Goal: Information Seeking & Learning: Learn about a topic

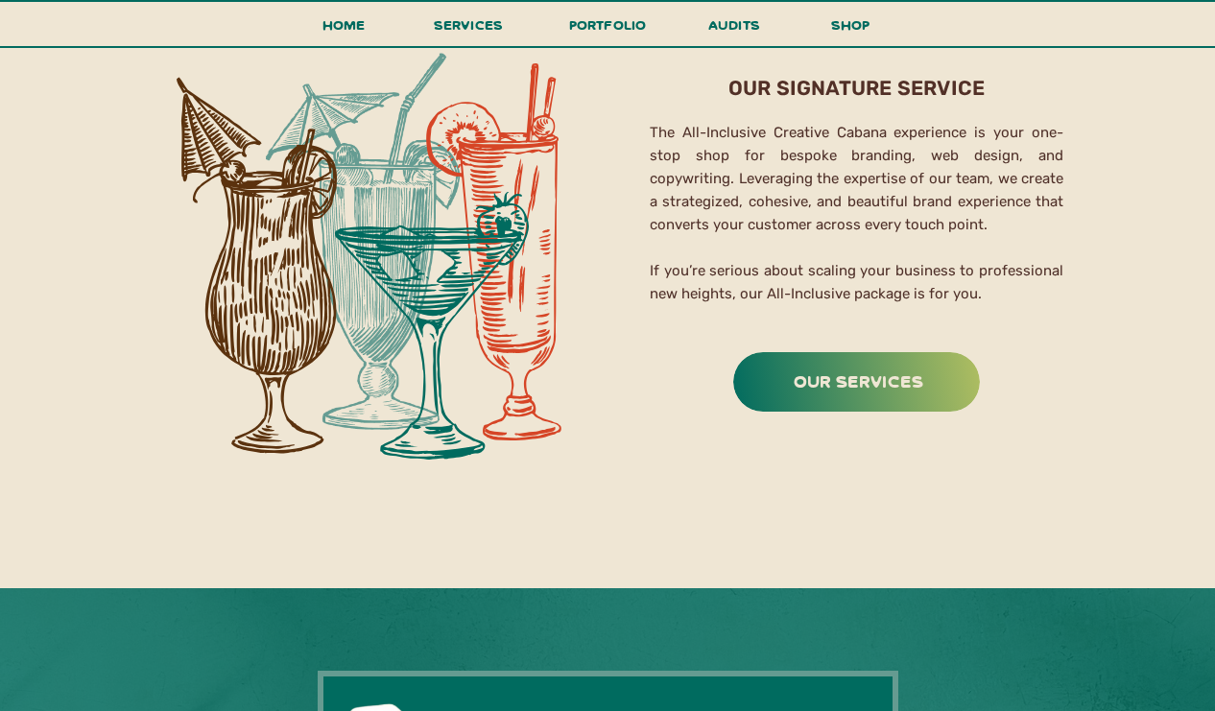
scroll to position [3123, 0]
click at [629, 17] on h3 "portfolio" at bounding box center [607, 30] width 90 height 36
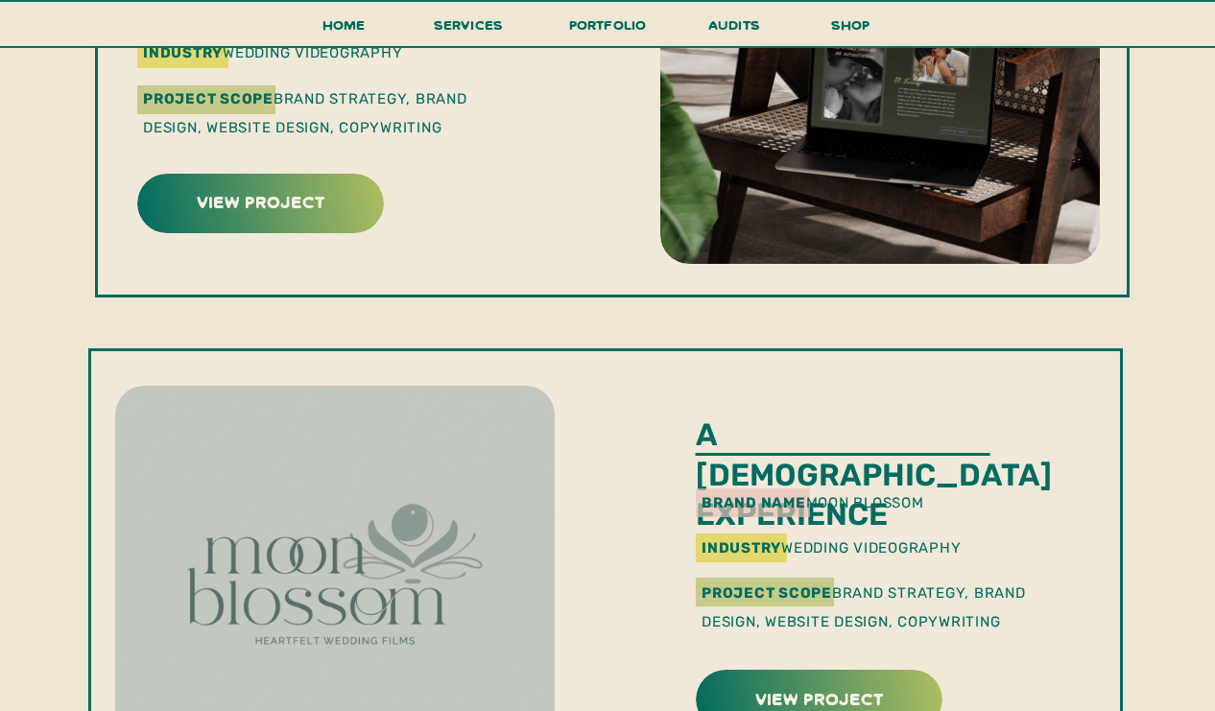
scroll to position [756, 0]
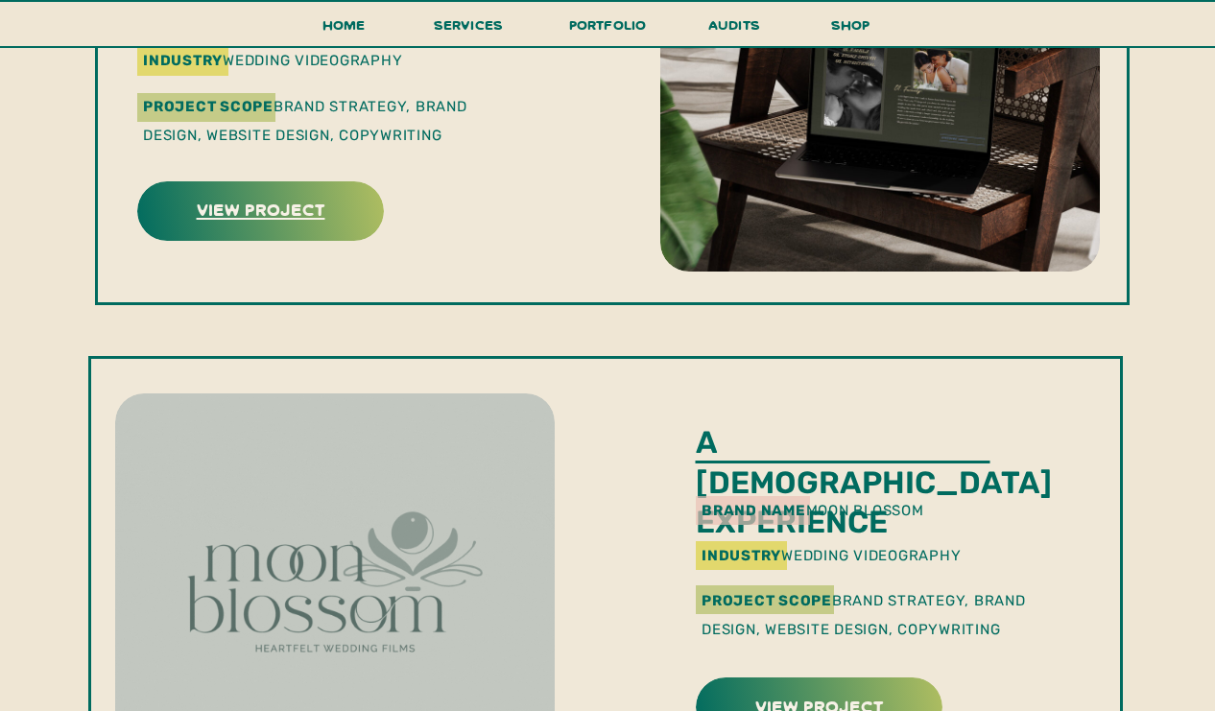
click at [314, 203] on h3 "view project" at bounding box center [260, 209] width 241 height 30
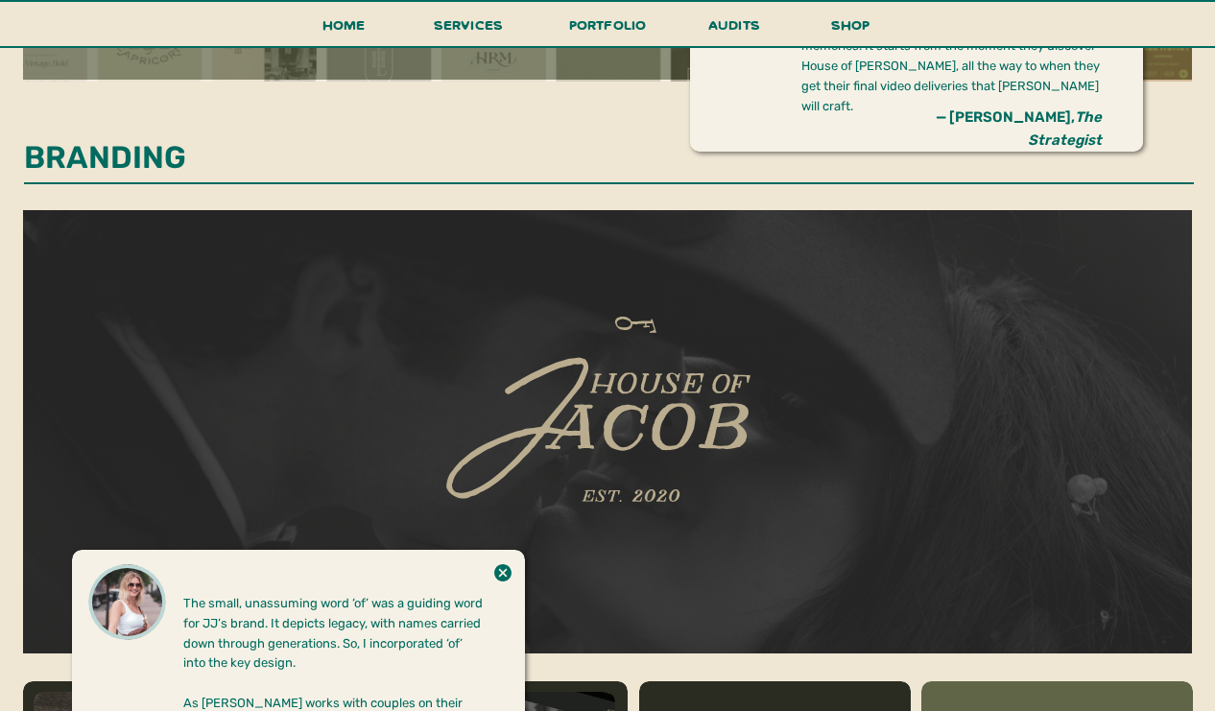
scroll to position [1380, 0]
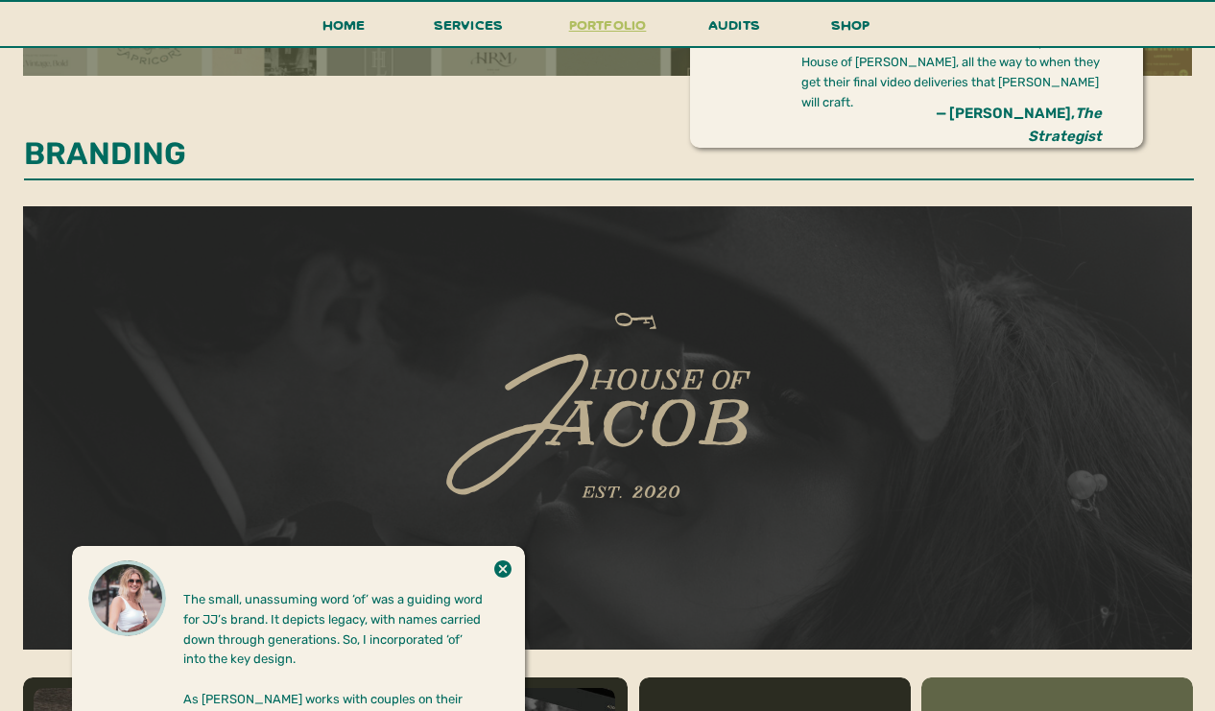
click at [590, 20] on h3 "portfolio" at bounding box center [607, 30] width 90 height 36
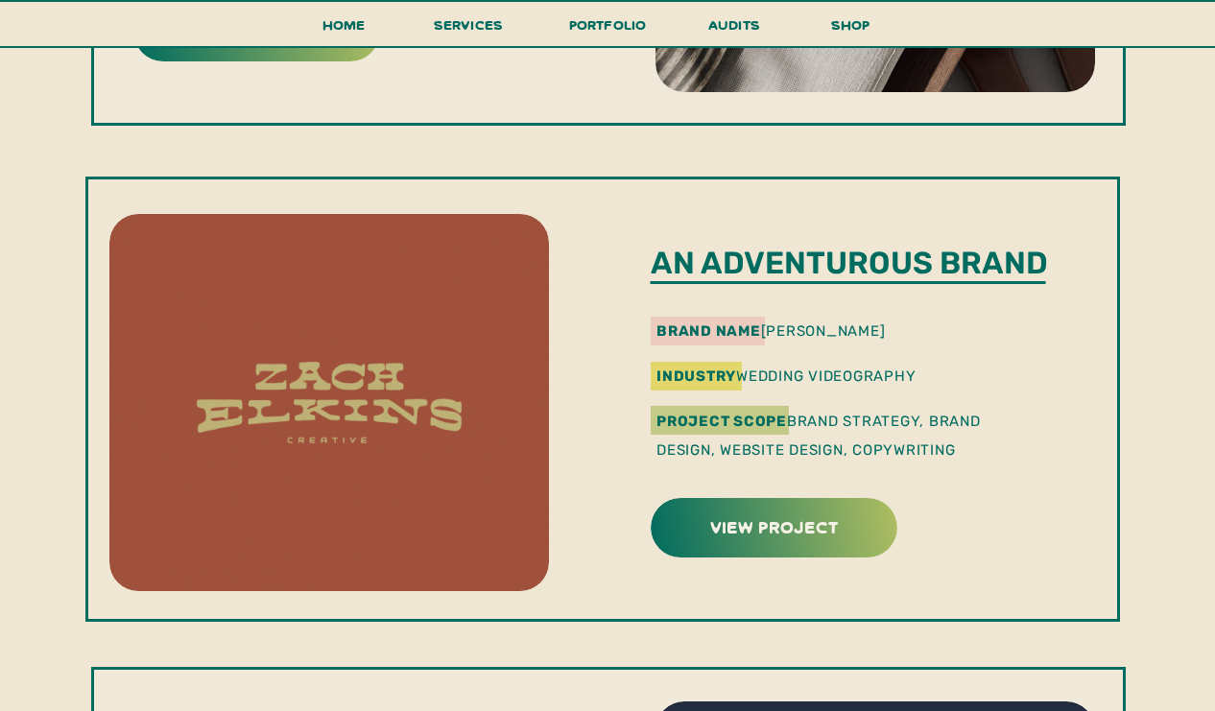
scroll to position [1769, 0]
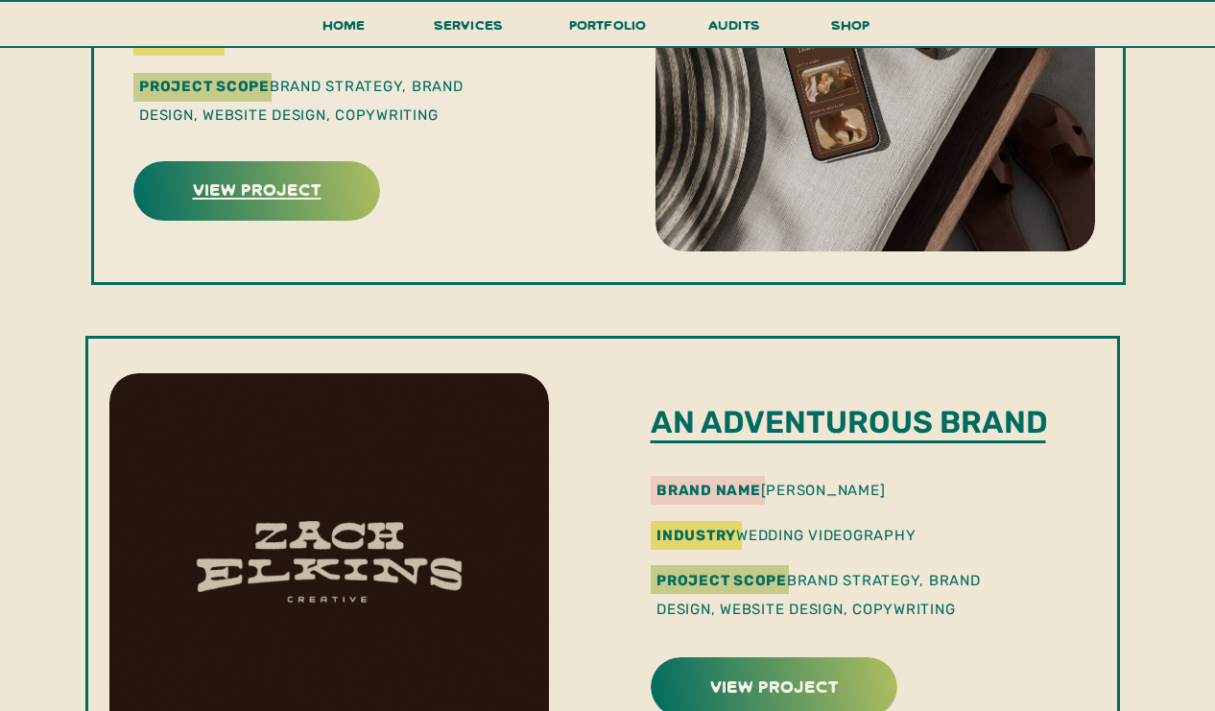
click at [291, 183] on h3 "view project" at bounding box center [256, 189] width 241 height 30
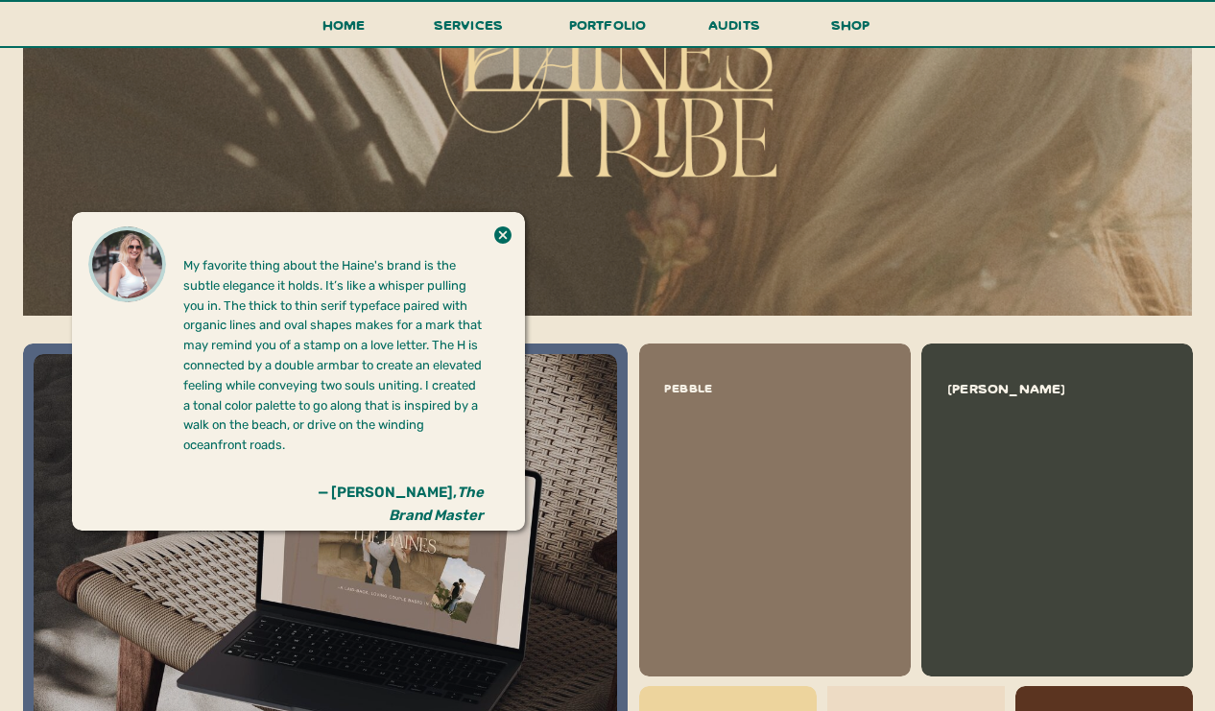
scroll to position [1715, 0]
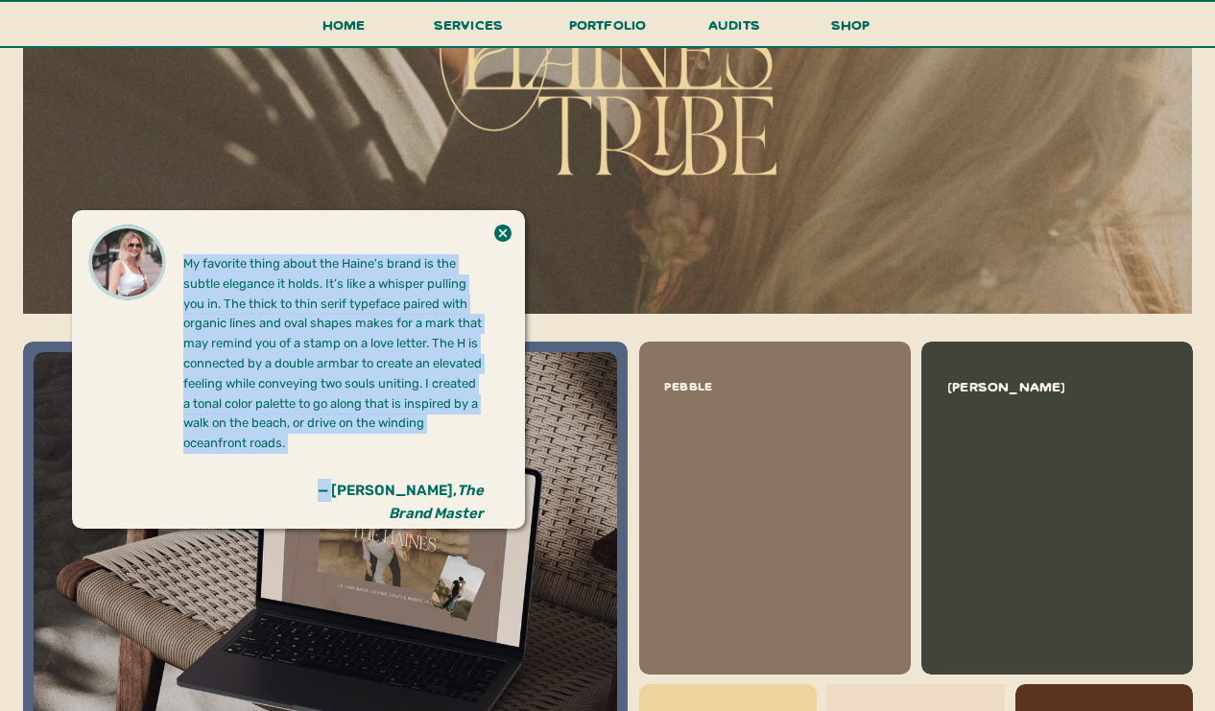
drag, startPoint x: 317, startPoint y: 490, endPoint x: 488, endPoint y: 497, distance: 171.9
click at [488, 497] on div at bounding box center [298, 369] width 453 height 319
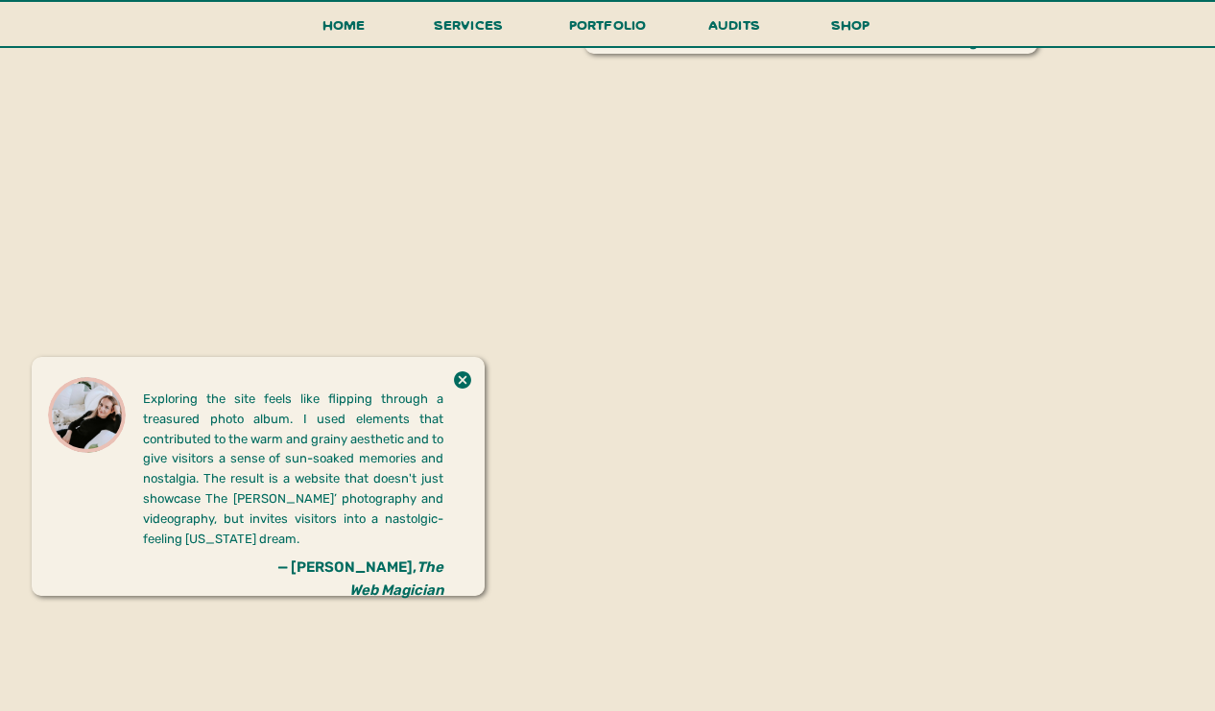
scroll to position [3363, 0]
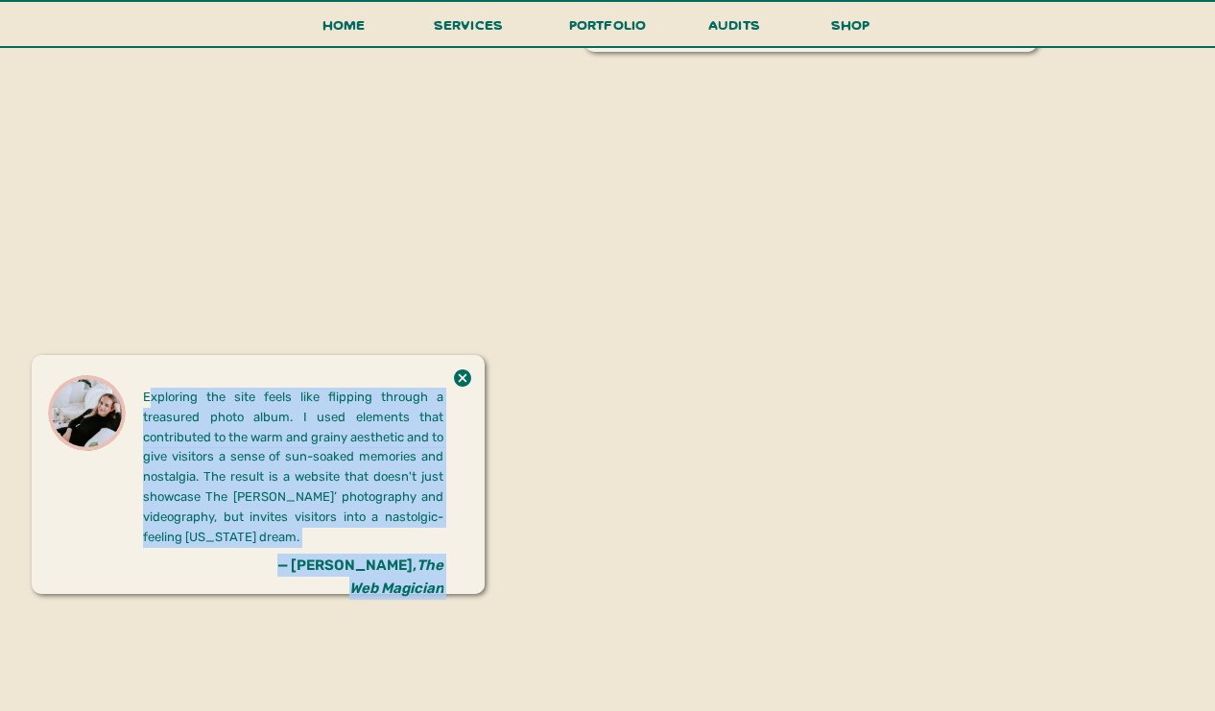
drag, startPoint x: 154, startPoint y: 395, endPoint x: 492, endPoint y: 601, distance: 396.1
click at [493, 602] on div "get in touch new! take a look Home shop services portfolio audits menu all incl…" at bounding box center [607, 194] width 1215 height 7114
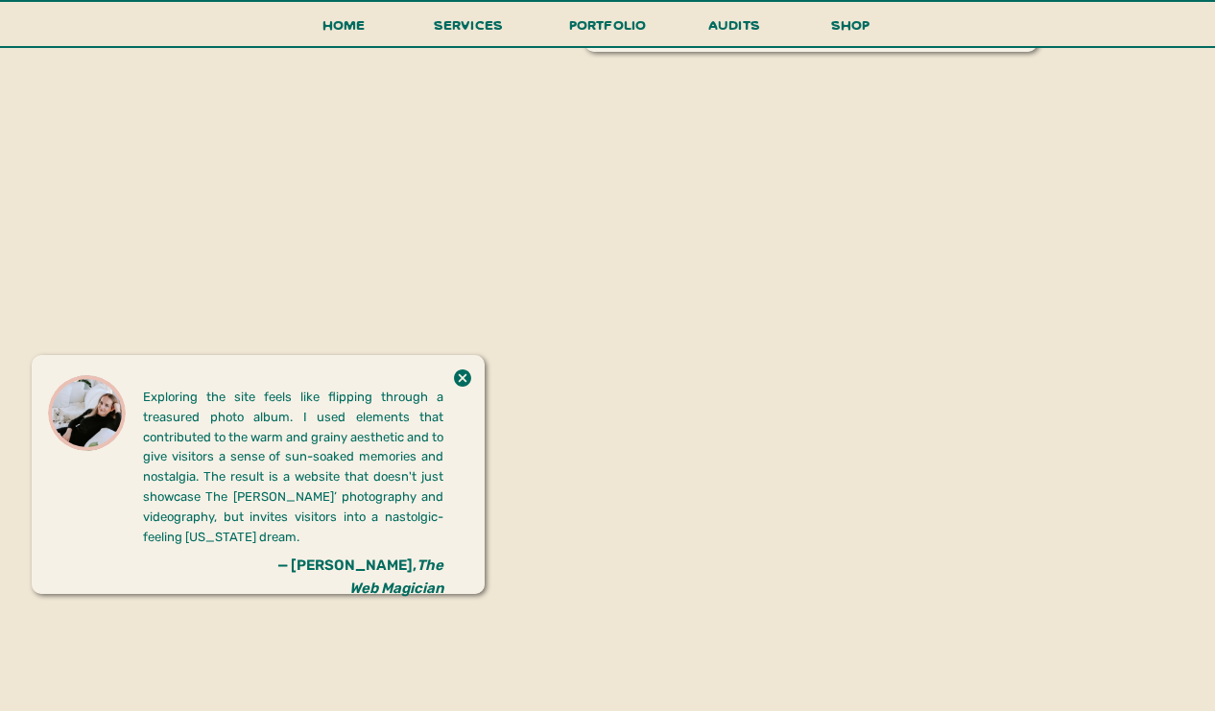
click at [471, 571] on div at bounding box center [258, 474] width 453 height 239
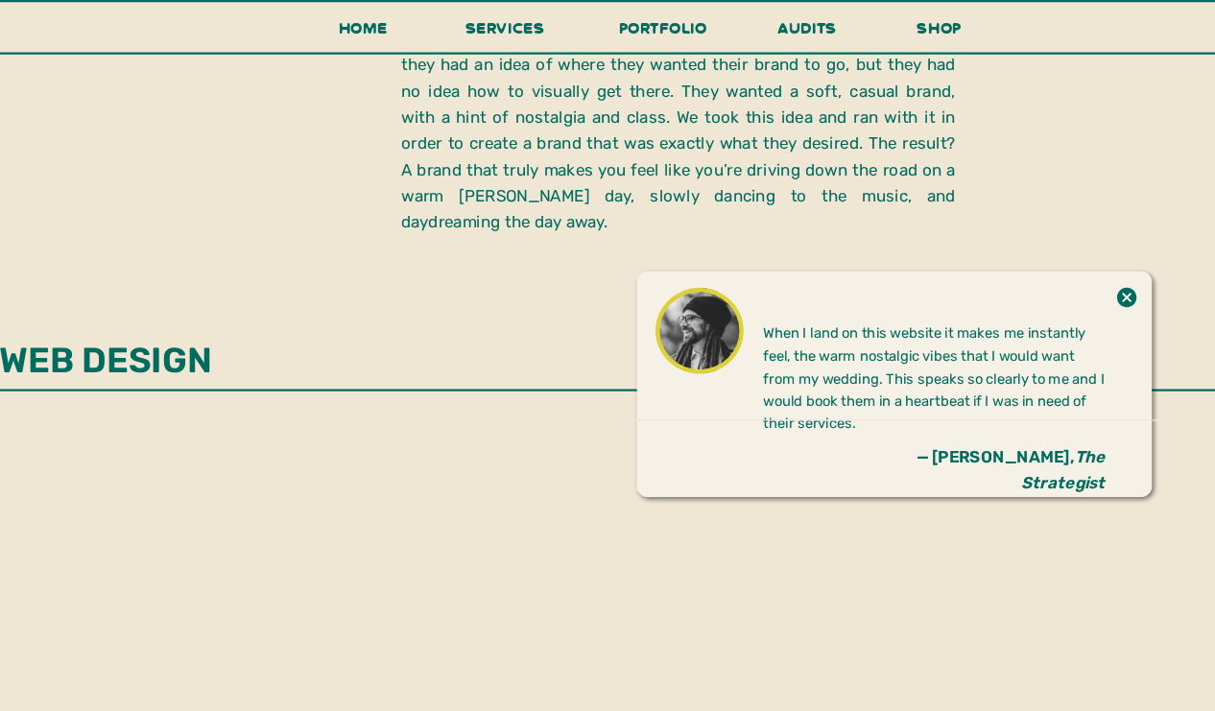
scroll to position [2865, 0]
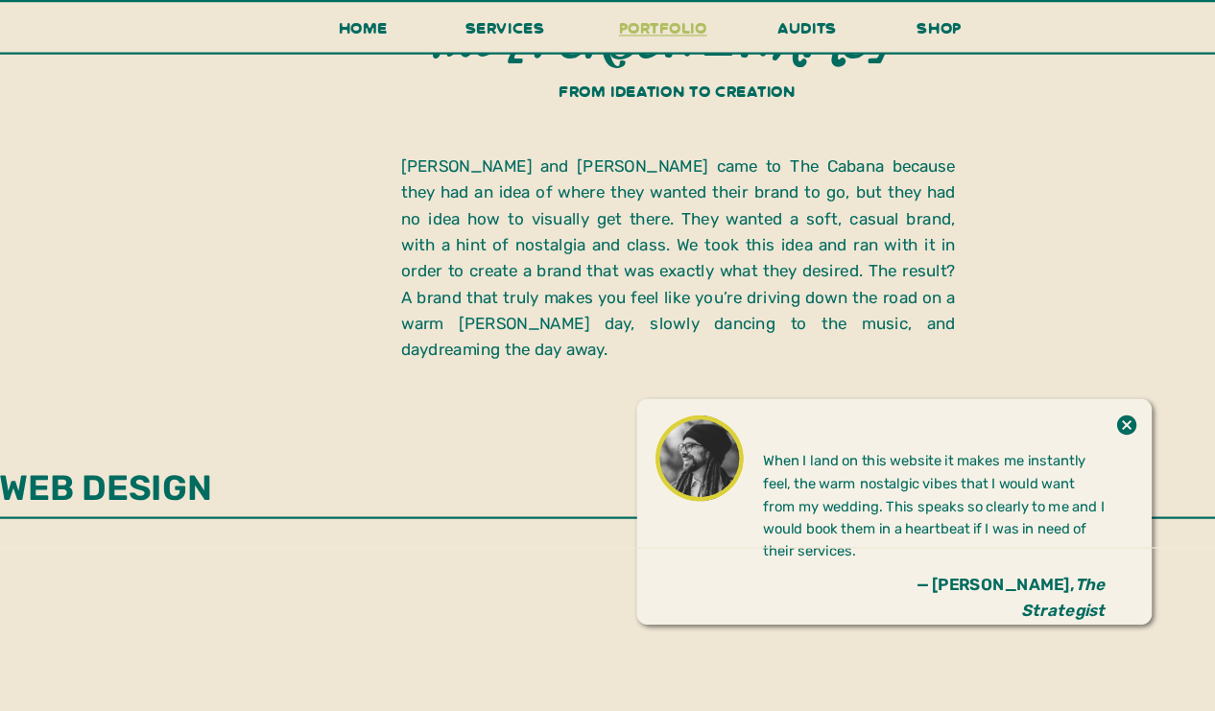
click at [562, 29] on h3 "portfolio" at bounding box center [607, 30] width 90 height 36
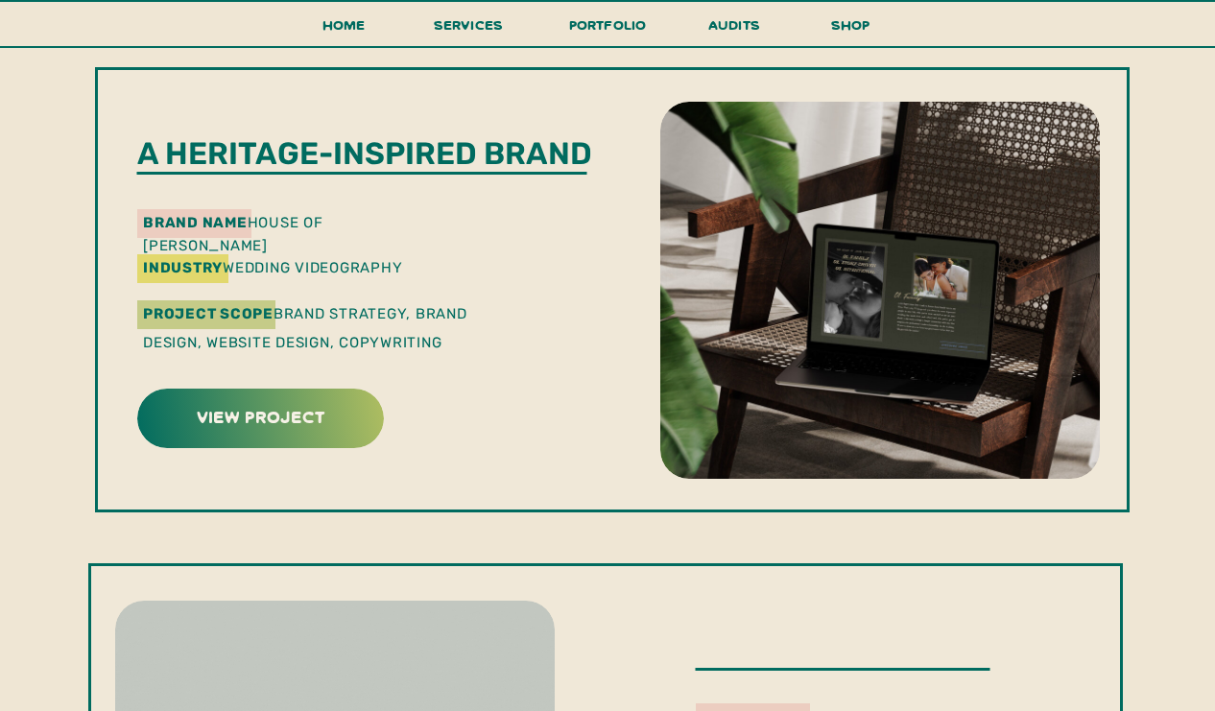
scroll to position [550, 0]
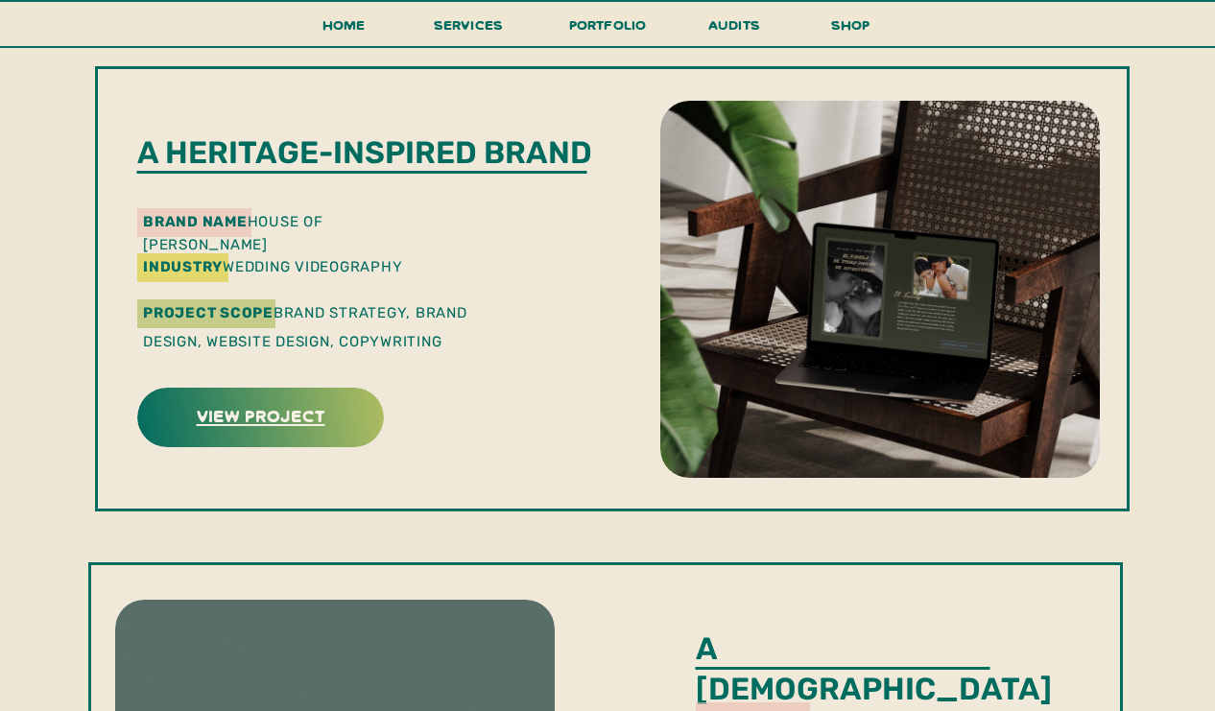
click at [288, 416] on h3 "view project" at bounding box center [260, 415] width 241 height 30
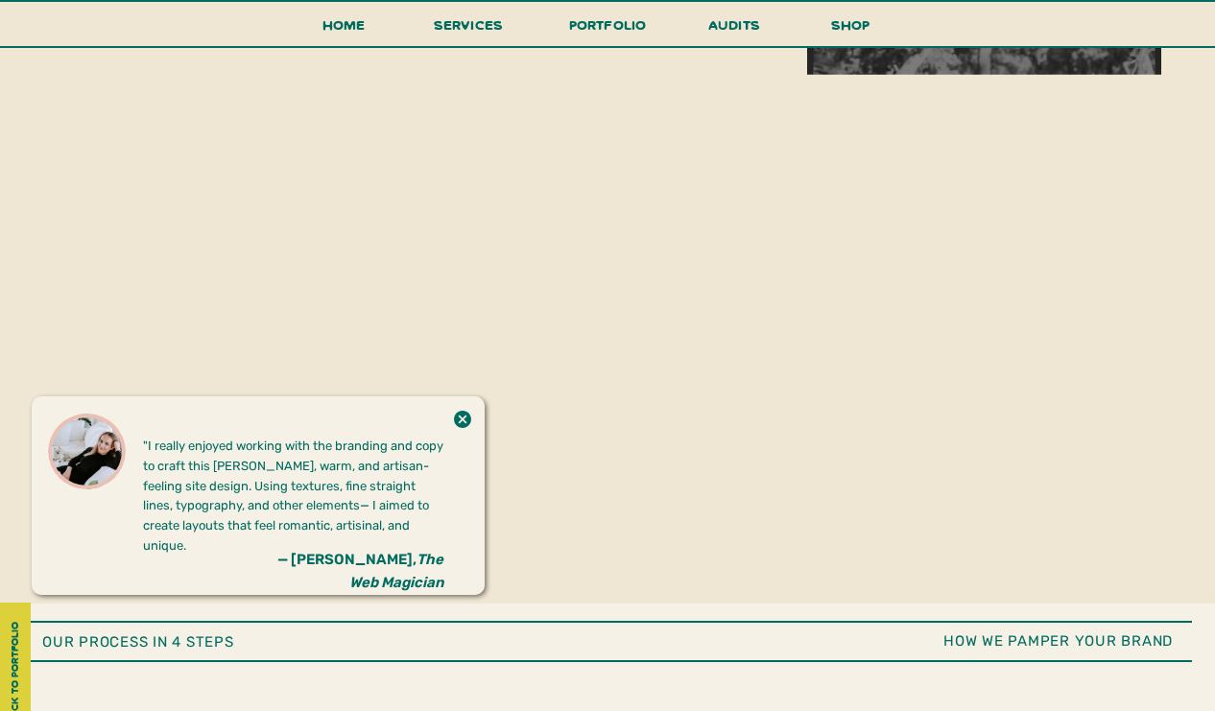
scroll to position [4073, 0]
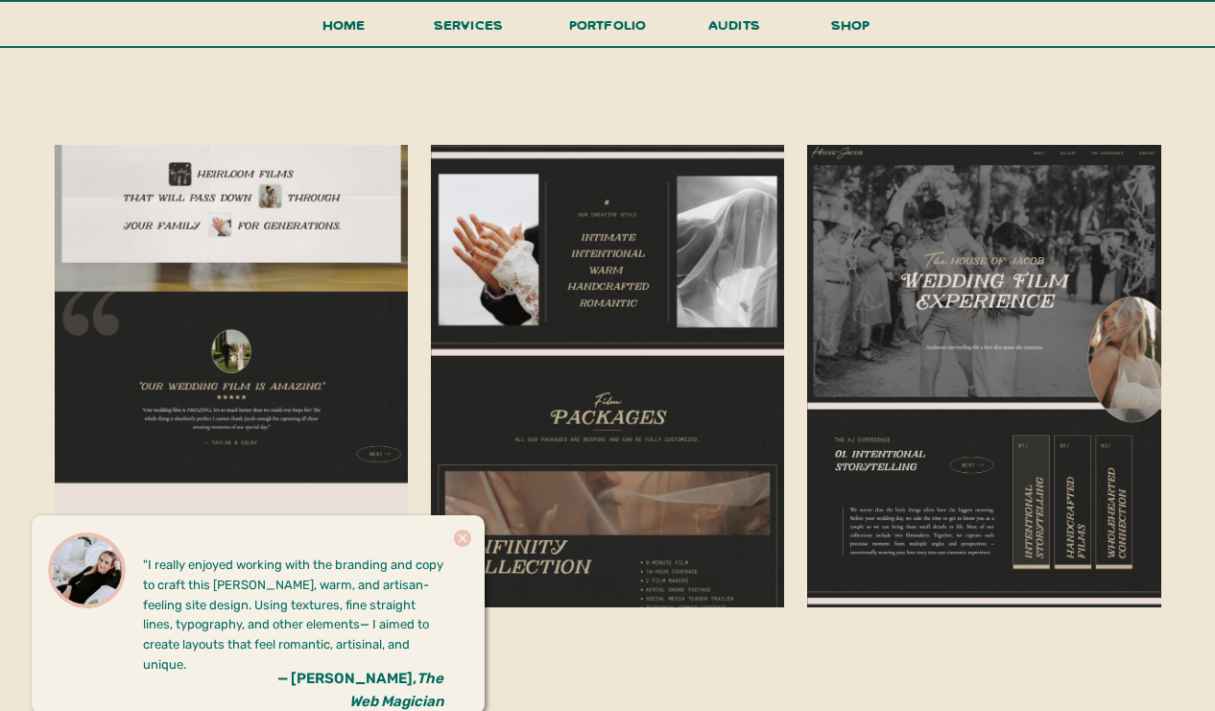
click at [463, 534] on icon at bounding box center [462, 538] width 17 height 17
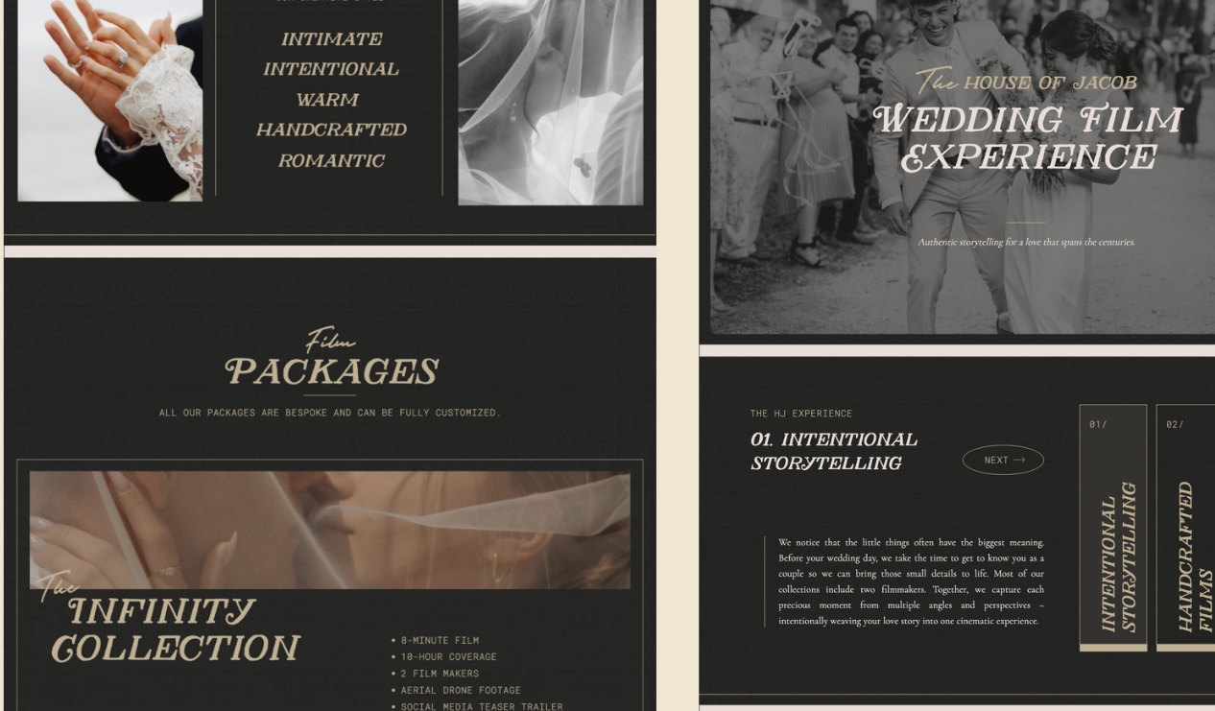
scroll to position [3965, 0]
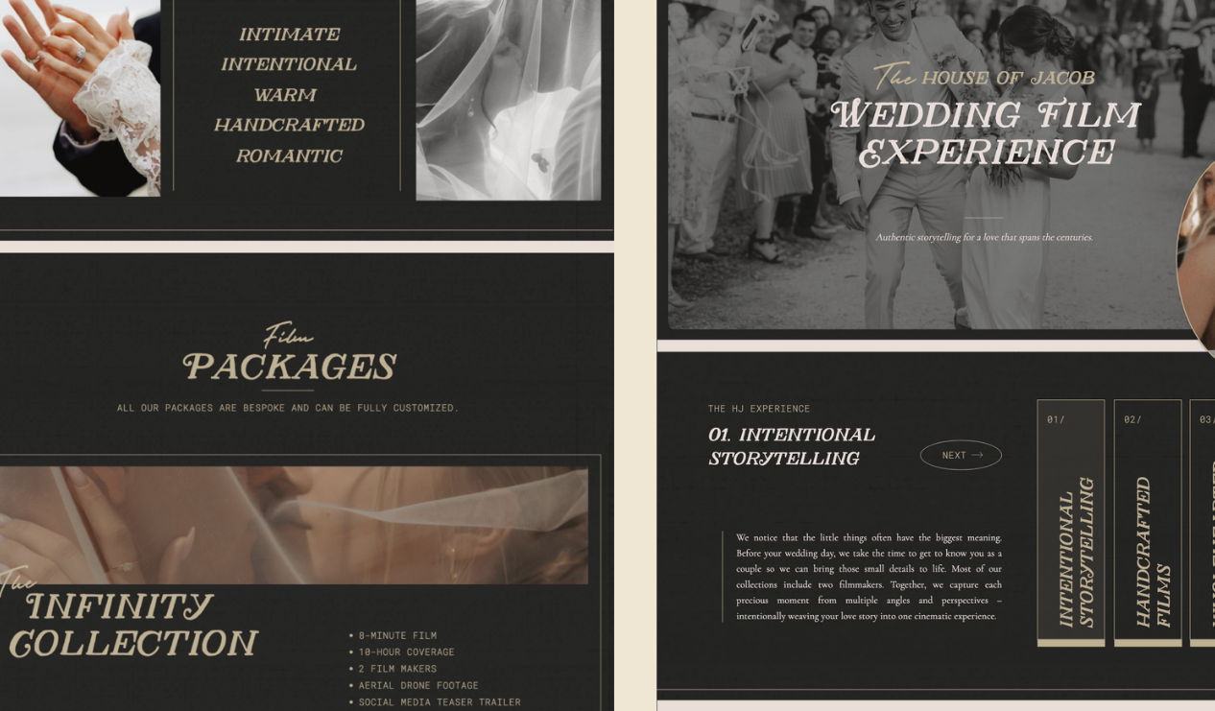
click at [807, 252] on div at bounding box center [984, 483] width 354 height 463
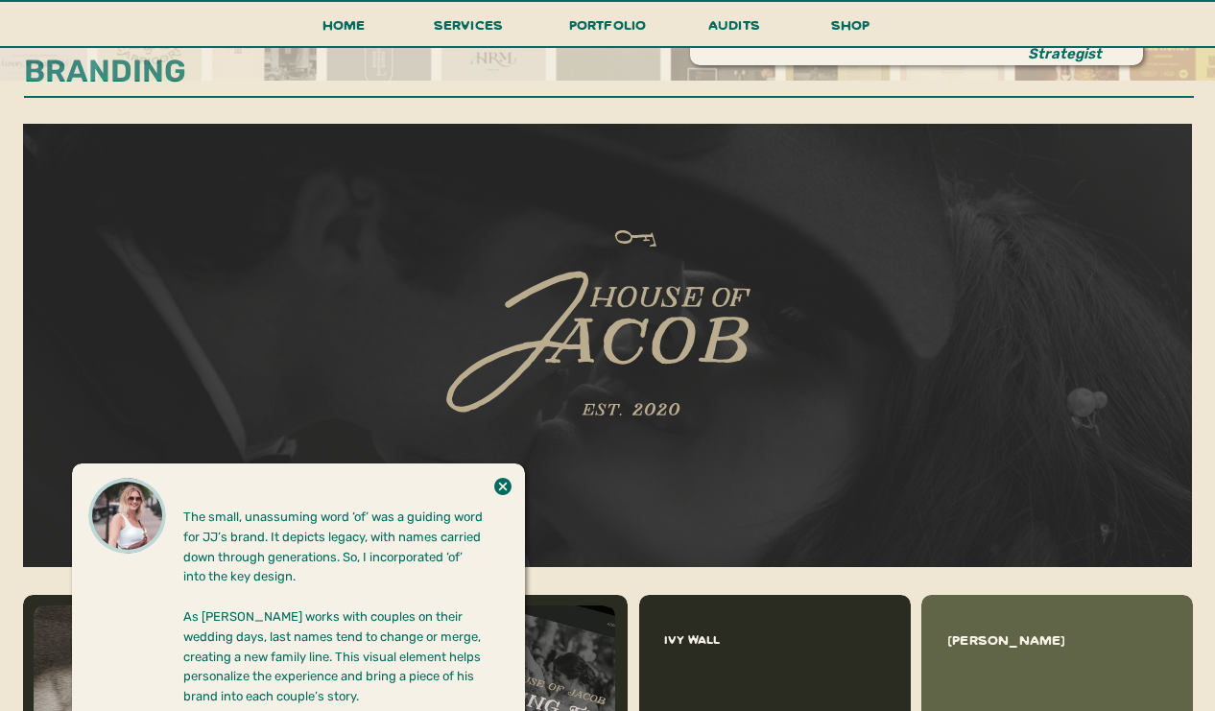
scroll to position [1152, 0]
